Goal: Browse casually

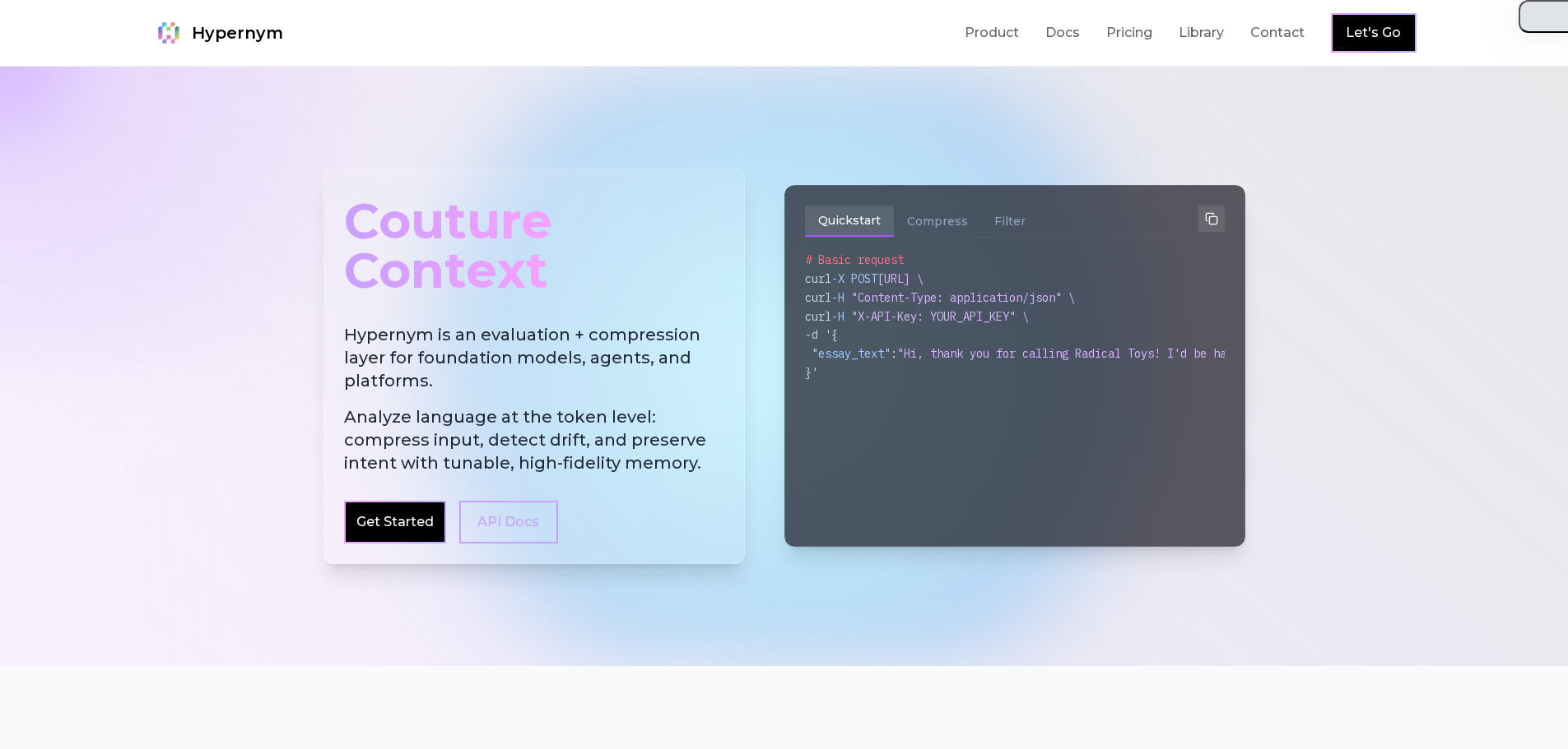
click at [1561, 18] on button "button" at bounding box center [1543, 16] width 50 height 33
drag, startPoint x: 344, startPoint y: 341, endPoint x: 696, endPoint y: 323, distance: 352.5
click at [696, 323] on div "Couture Context Hypernym is an evaluation + compression layer for foundation mo…" at bounding box center [534, 366] width 421 height 396
